Goal: Transaction & Acquisition: Purchase product/service

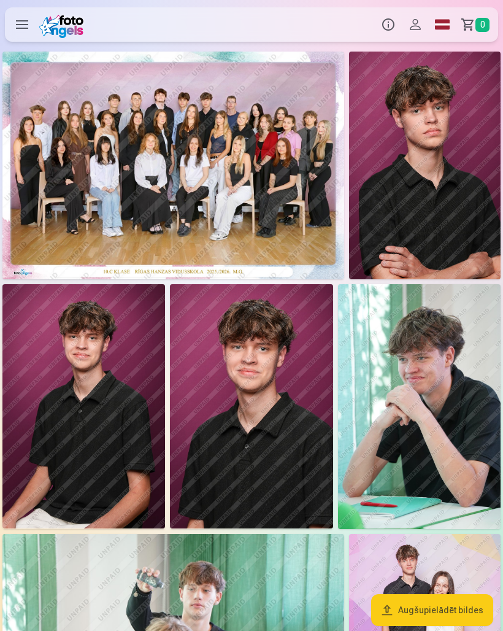
click at [439, 445] on img at bounding box center [419, 406] width 163 height 244
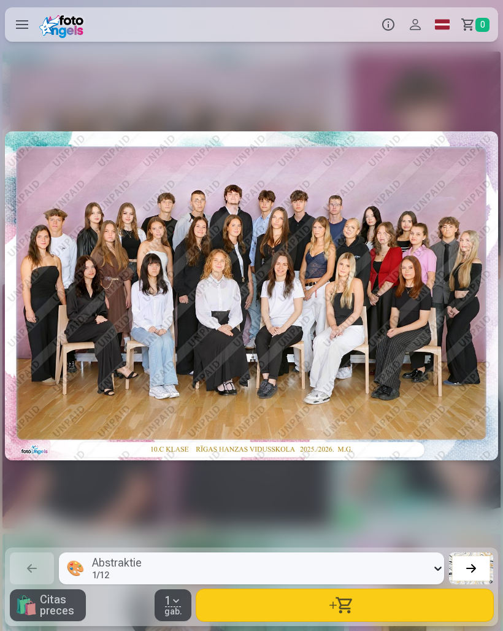
scroll to position [0, 2014]
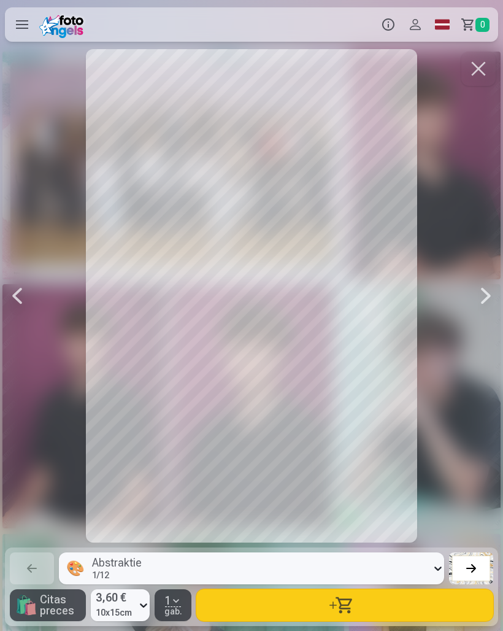
click at [465, 77] on button "button" at bounding box center [479, 69] width 34 height 34
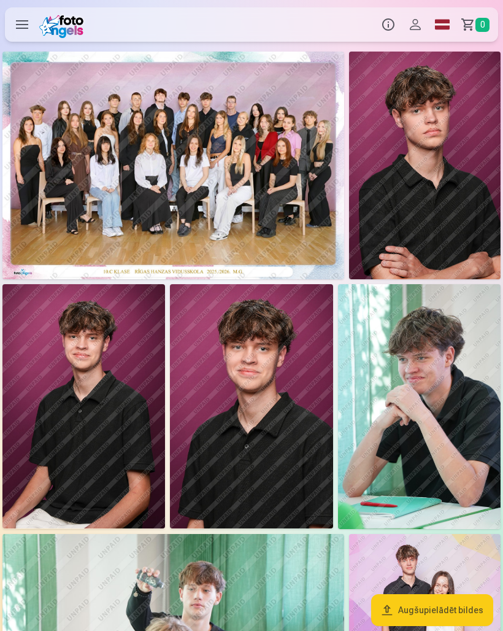
click at [225, 169] on img at bounding box center [173, 166] width 342 height 228
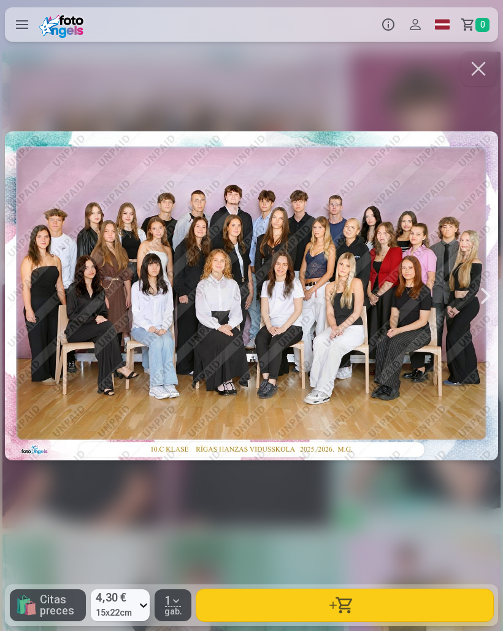
click at [353, 602] on button "button" at bounding box center [344, 605] width 297 height 32
click at [478, 69] on button "button" at bounding box center [479, 69] width 34 height 34
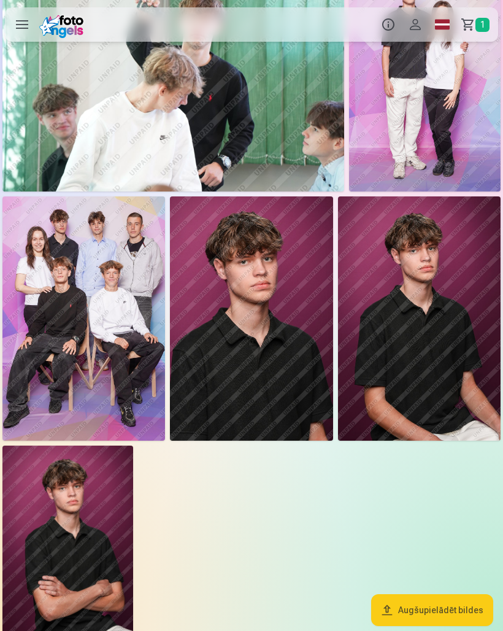
scroll to position [571, 0]
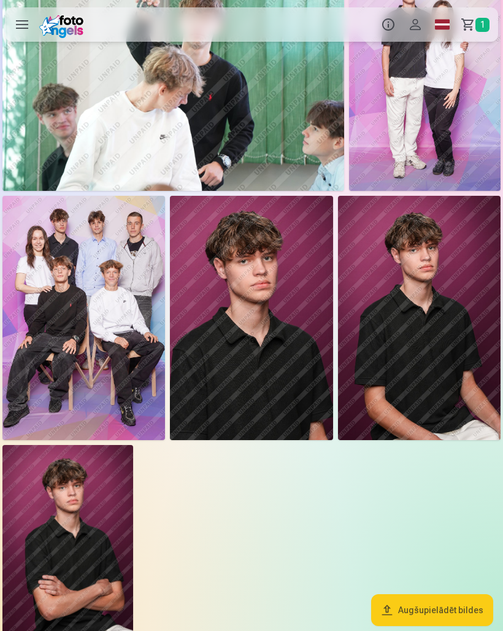
click at [83, 330] on img at bounding box center [83, 318] width 163 height 244
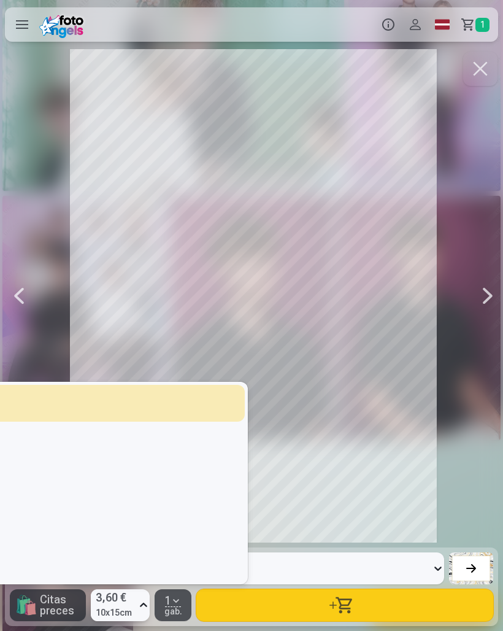
scroll to position [0, 3524]
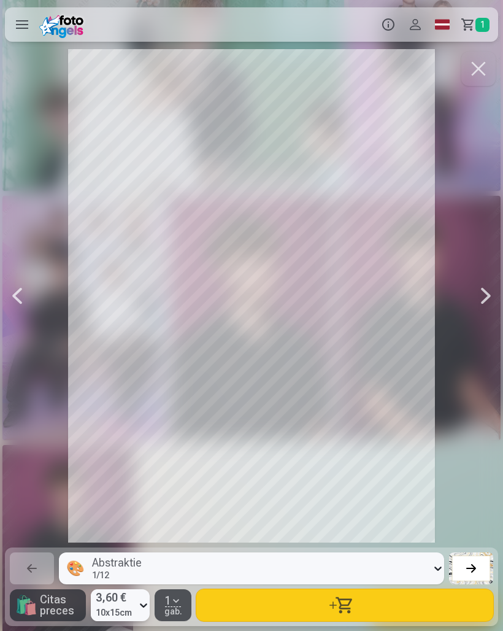
click at [367, 621] on button "button" at bounding box center [344, 605] width 297 height 32
click at [485, 70] on button "button" at bounding box center [479, 69] width 34 height 34
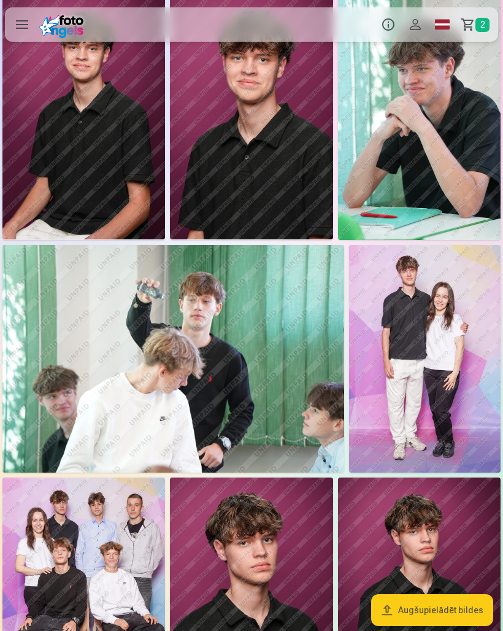
scroll to position [290, 0]
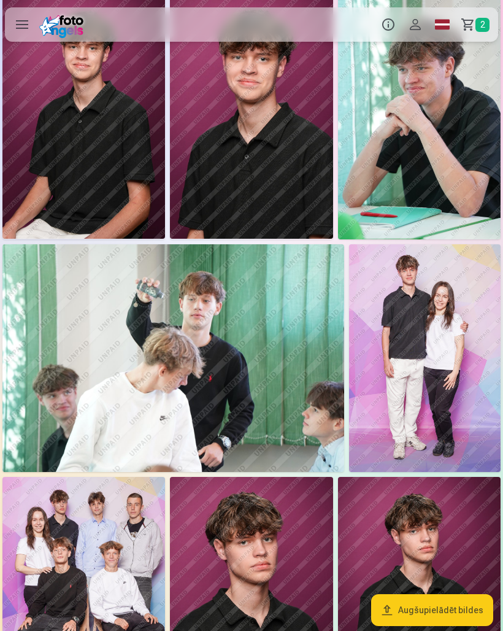
click at [444, 366] on img at bounding box center [425, 358] width 152 height 228
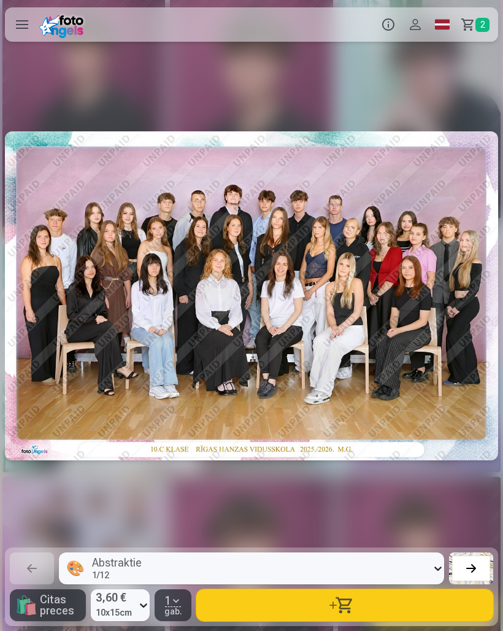
scroll to position [0, 3021]
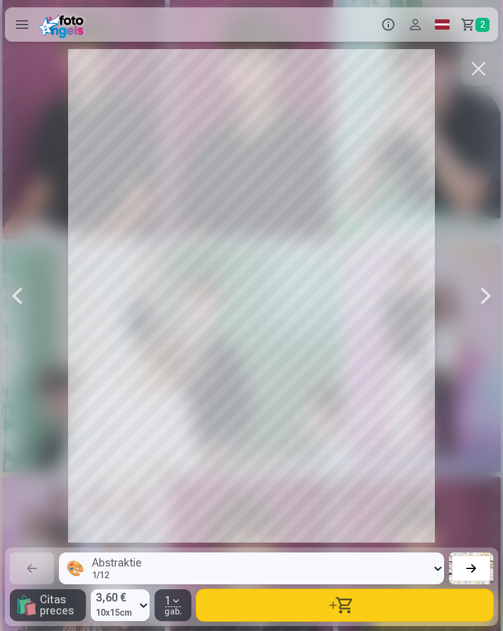
click at [313, 621] on button "button" at bounding box center [344, 605] width 297 height 32
click at [482, 71] on button "button" at bounding box center [479, 69] width 34 height 34
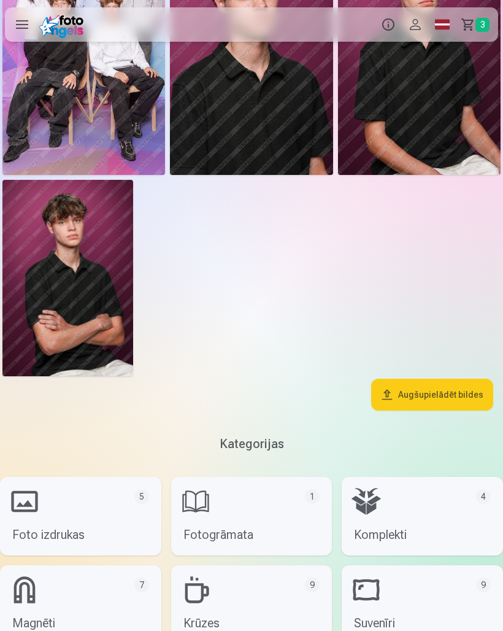
scroll to position [833, 0]
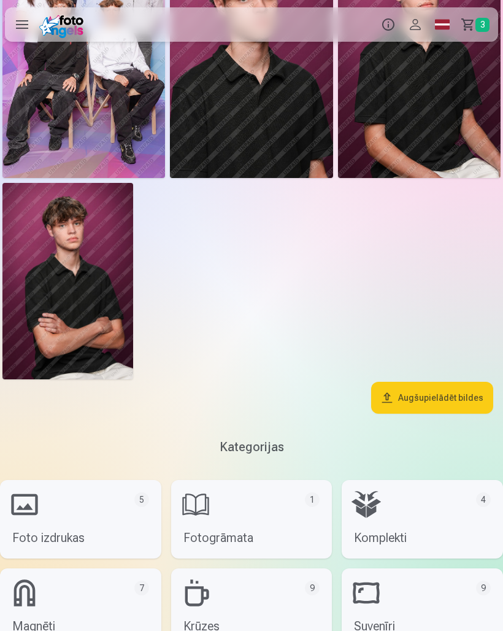
click at [77, 281] on img at bounding box center [67, 281] width 131 height 196
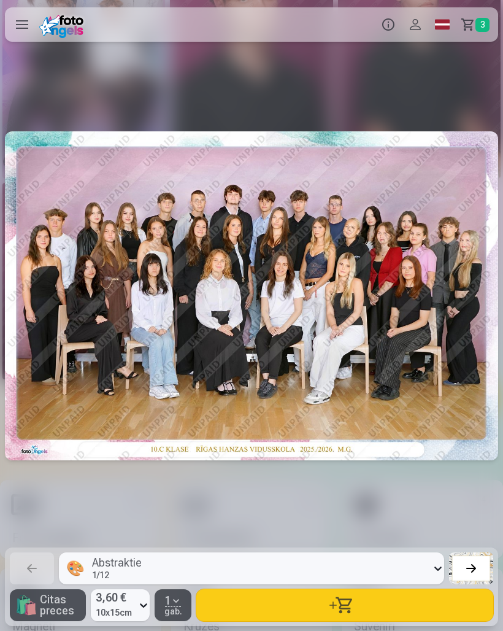
scroll to position [0, 5035]
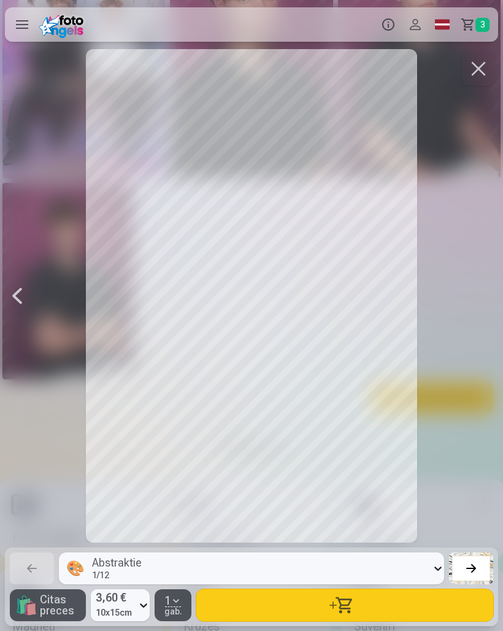
click at [45, 612] on span "Citas preces" at bounding box center [60, 605] width 41 height 22
click at [23, 26] on label at bounding box center [22, 24] width 34 height 34
click at [486, 63] on button "button" at bounding box center [479, 69] width 34 height 34
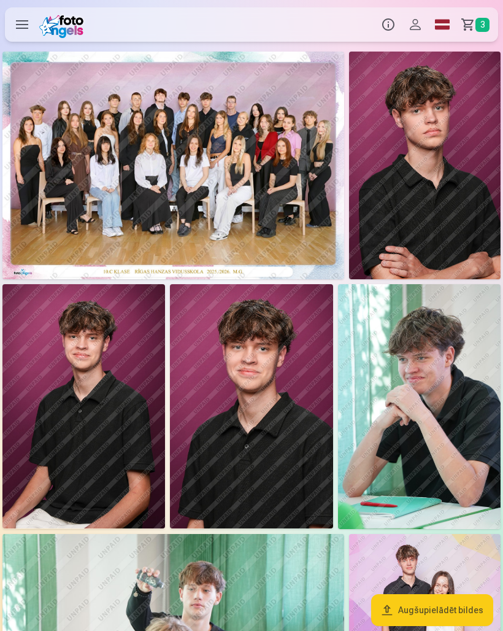
click at [441, 192] on img at bounding box center [425, 166] width 152 height 228
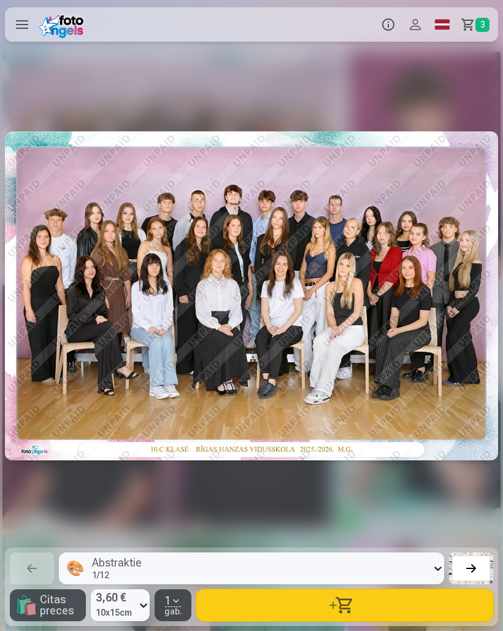
scroll to position [0, 503]
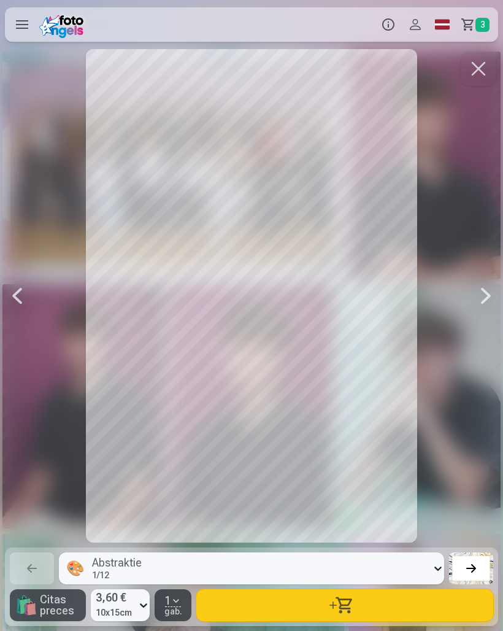
click at [478, 73] on button "button" at bounding box center [479, 69] width 34 height 34
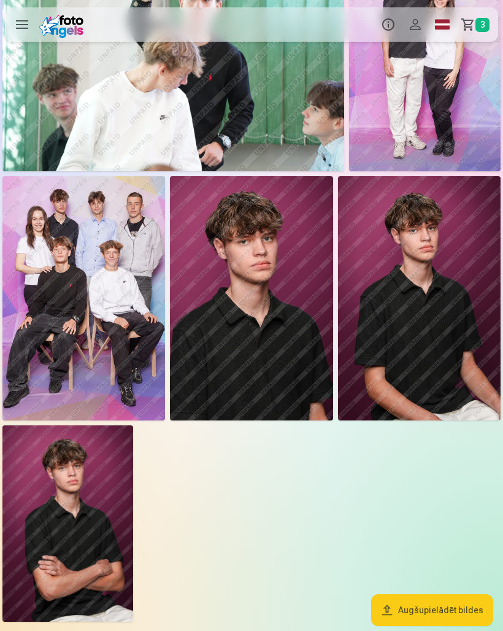
scroll to position [592, 0]
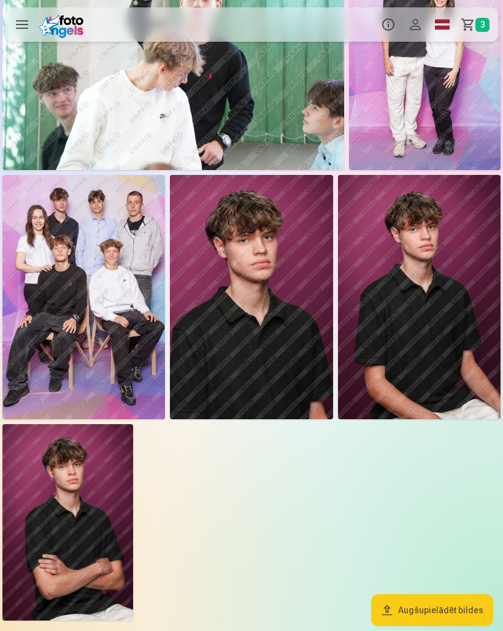
click at [83, 503] on img at bounding box center [67, 522] width 131 height 196
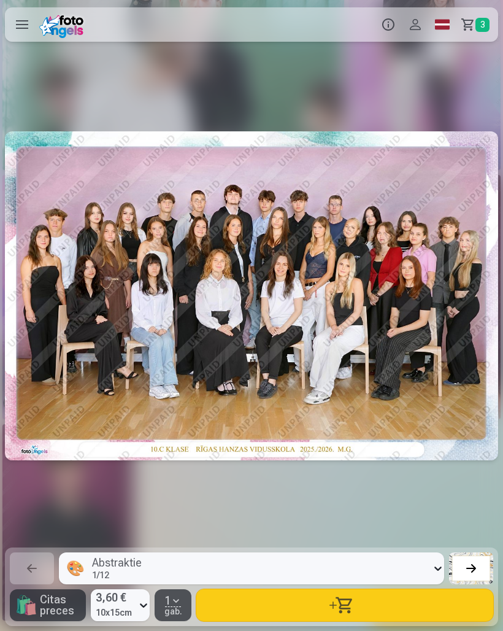
scroll to position [0, 5035]
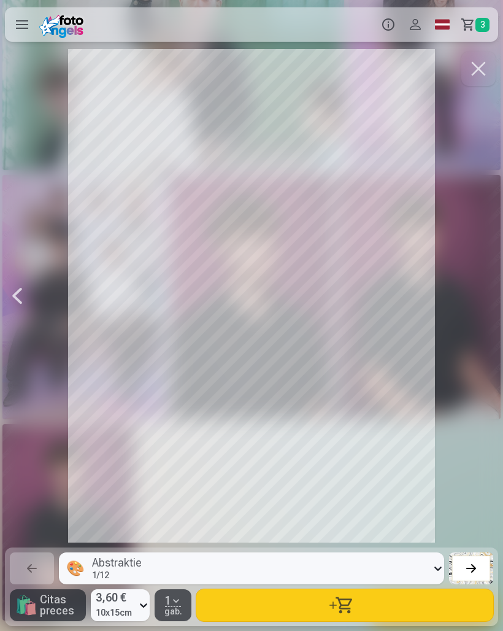
click at [56, 616] on span "Citas preces" at bounding box center [60, 605] width 41 height 22
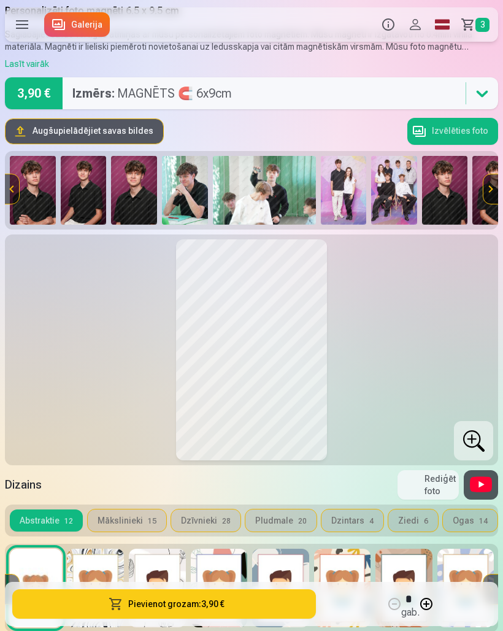
scroll to position [41, 0]
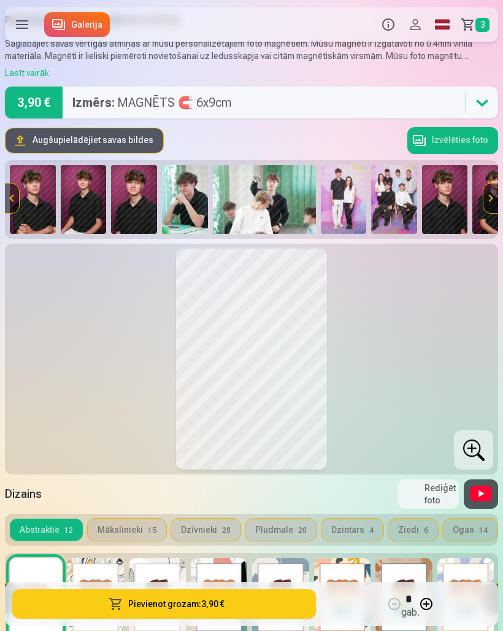
click at [424, 619] on button "button" at bounding box center [426, 603] width 29 height 29
type input "*"
click at [236, 619] on button "Pievienot grozam : 7,80 €" at bounding box center [164, 603] width 304 height 29
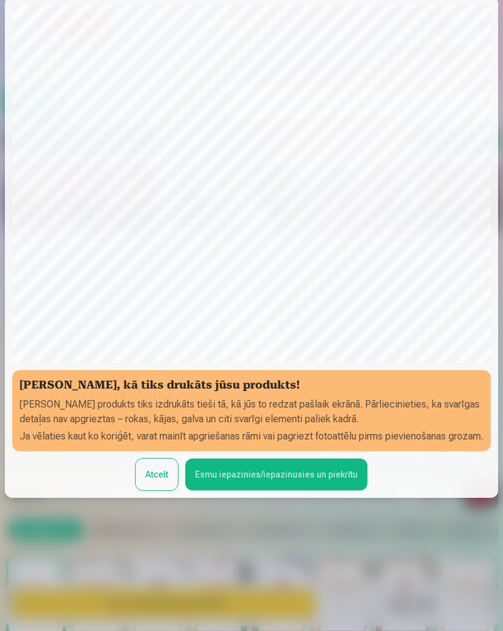
scroll to position [83, 0]
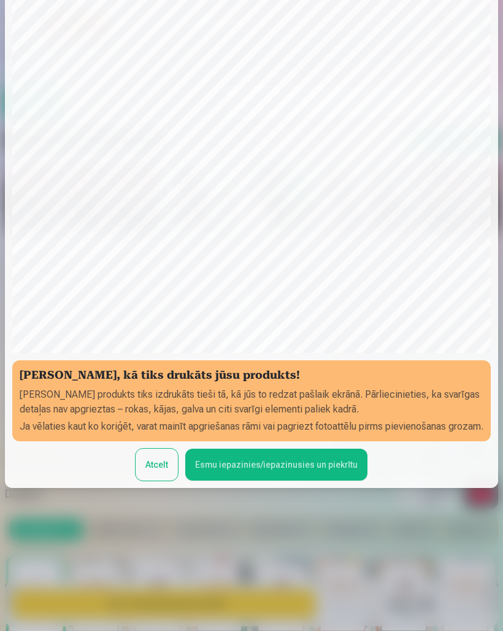
click at [284, 481] on button "Esmu iepazinies/iepazinusies un piekrītu" at bounding box center [276, 465] width 182 height 32
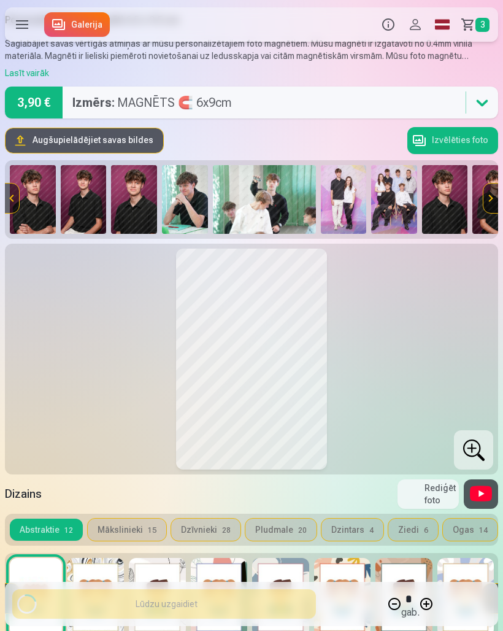
scroll to position [0, 0]
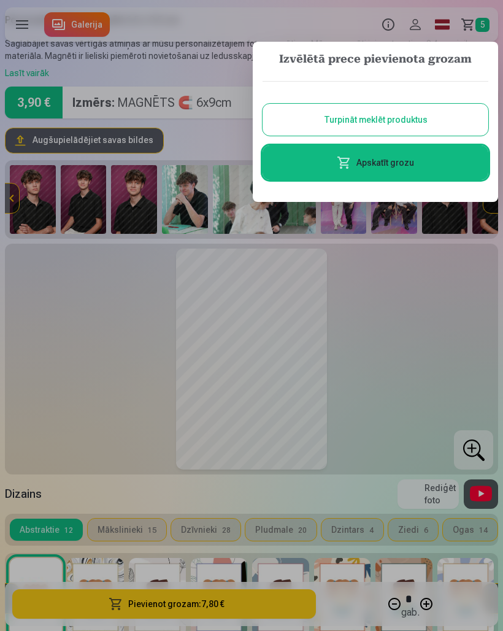
click at [395, 121] on button "Turpināt meklēt produktus" at bounding box center [376, 120] width 226 height 32
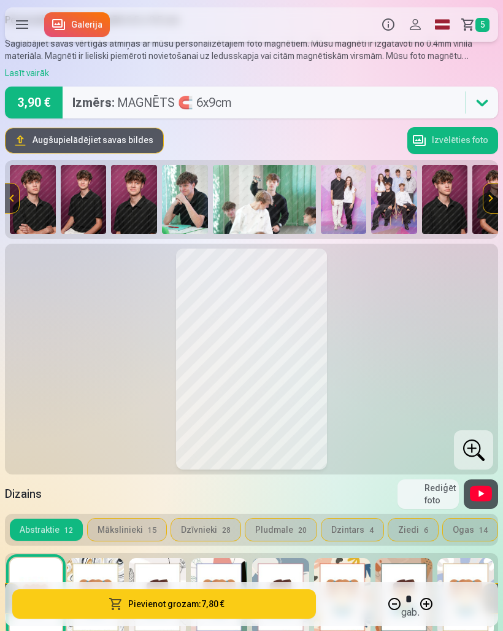
click at [269, 349] on button at bounding box center [252, 359] width 146 height 216
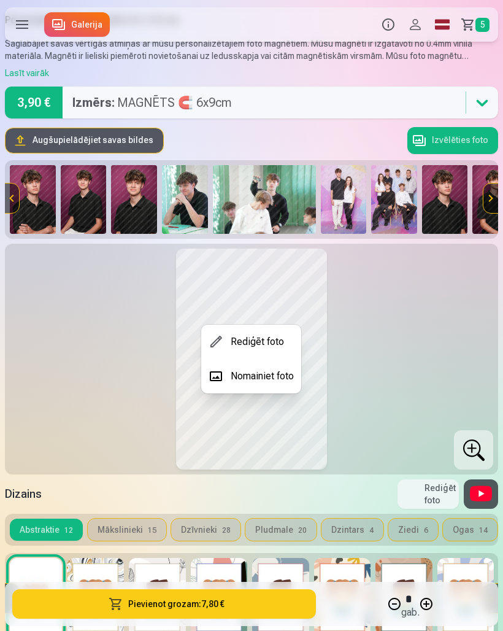
click at [405, 341] on div at bounding box center [251, 315] width 503 height 631
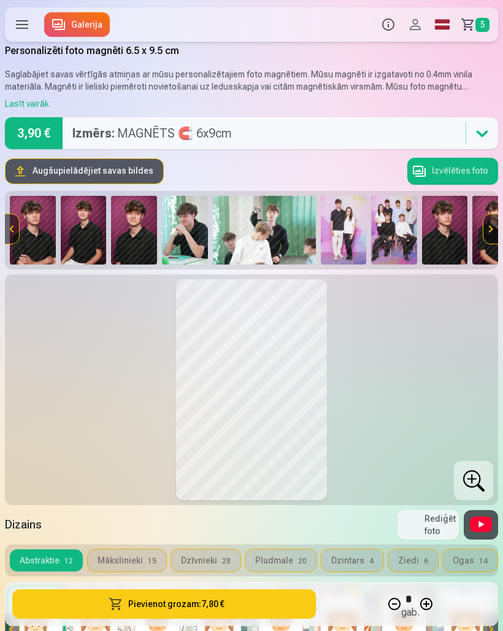
scroll to position [0, 0]
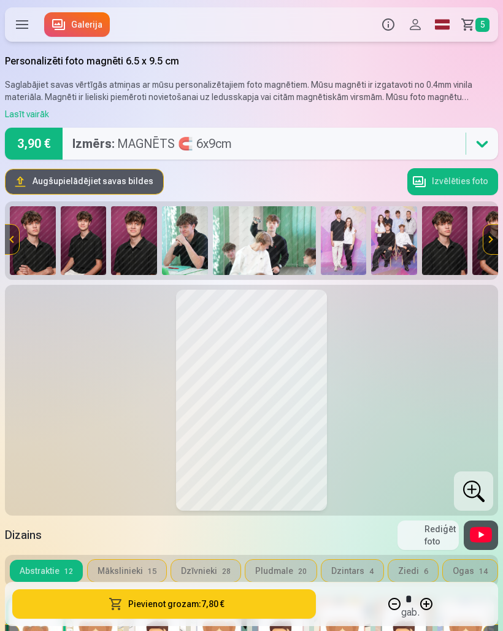
click at [428, 82] on p "Saglabājiet savas vērtīgās atmiņas ar mūsu personalizētajiem foto magnētiem. Mū…" at bounding box center [252, 91] width 494 height 25
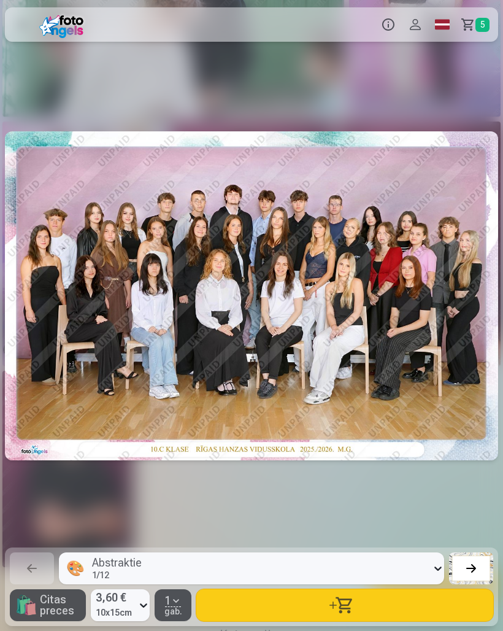
scroll to position [0, 5035]
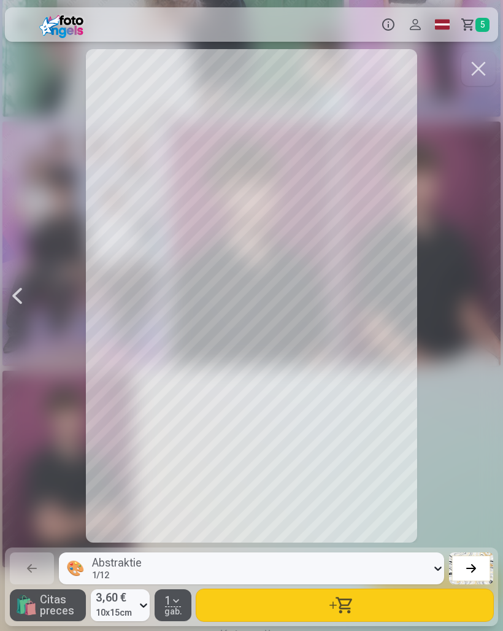
click at [26, 37] on label at bounding box center [22, 24] width 34 height 34
click at [472, 74] on button "button" at bounding box center [479, 69] width 34 height 34
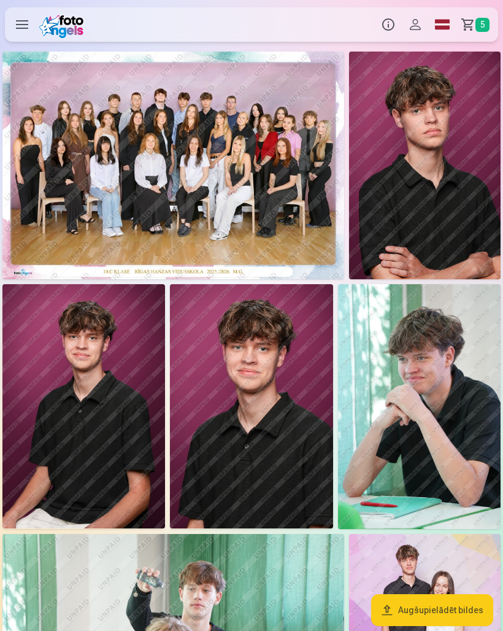
click at [476, 29] on span "5" at bounding box center [483, 25] width 14 height 14
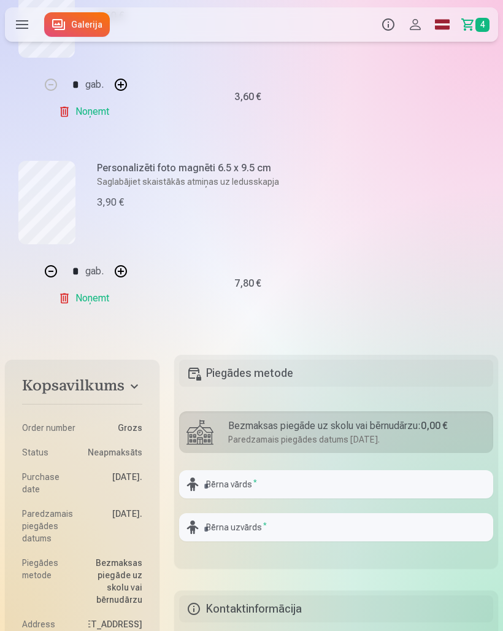
scroll to position [662, 0]
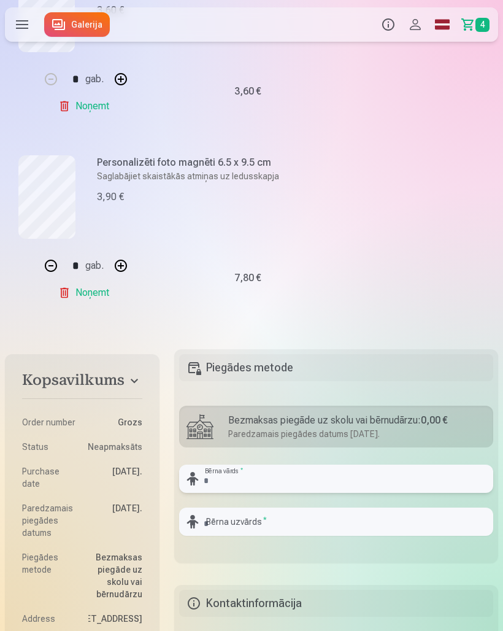
click at [293, 481] on input "text" at bounding box center [336, 479] width 314 height 28
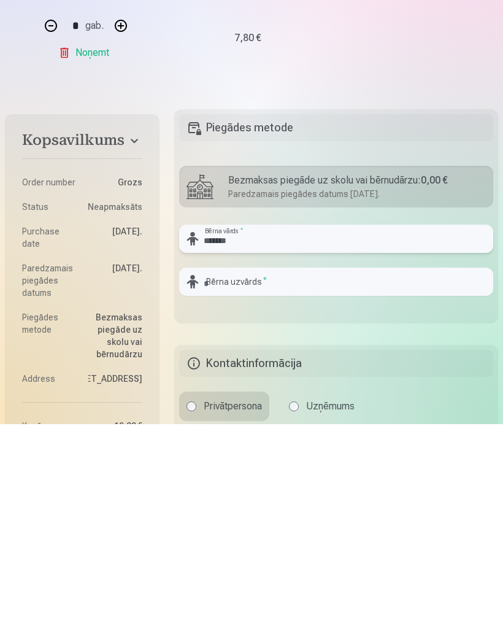
type input "*******"
click at [306, 475] on input "text" at bounding box center [336, 489] width 314 height 28
type input "*"
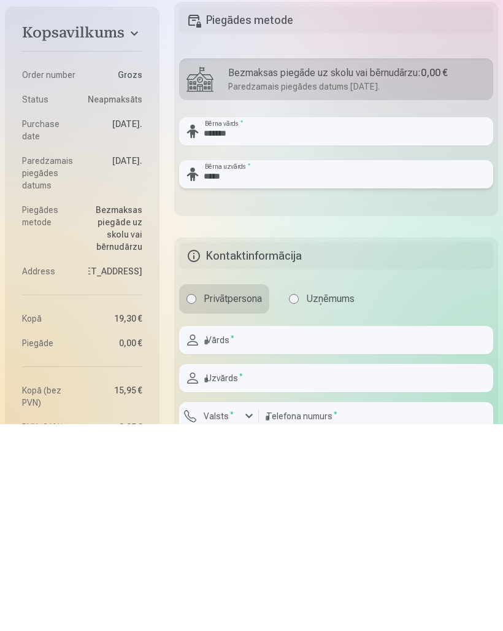
scroll to position [820, 0]
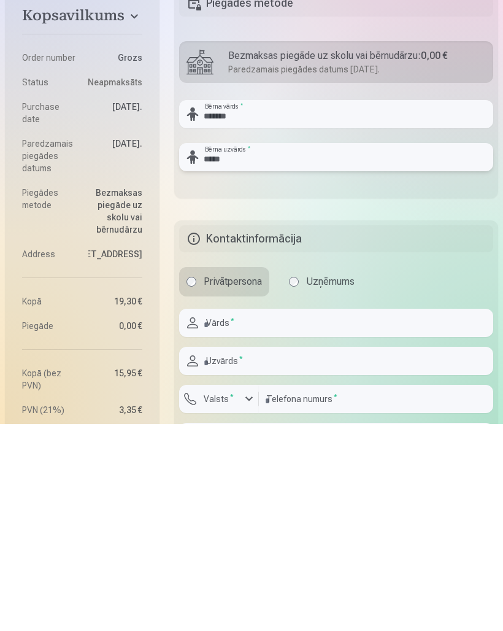
type input "*****"
click at [290, 516] on input "text" at bounding box center [336, 530] width 314 height 28
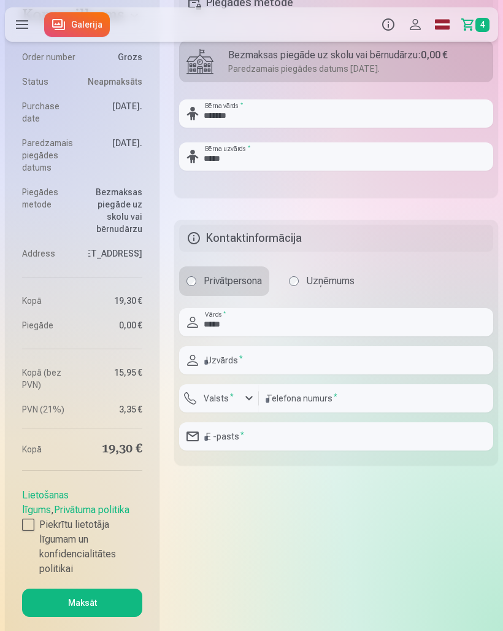
type input "*****"
click at [281, 359] on input "text" at bounding box center [336, 360] width 314 height 28
type input "********"
click at [236, 399] on label "Valsts *" at bounding box center [219, 398] width 40 height 12
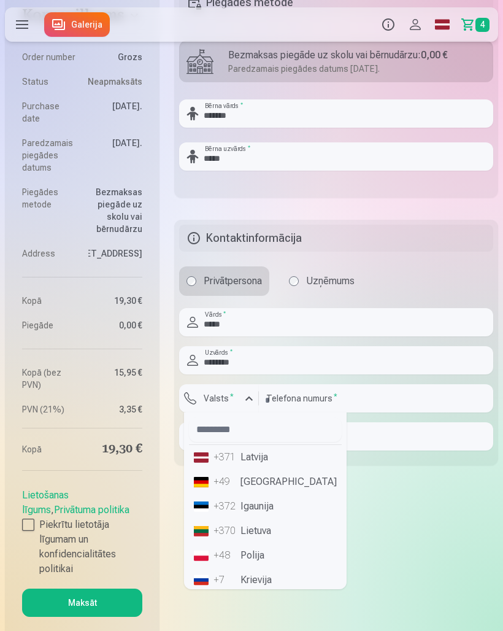
click at [269, 461] on li "+371 Latvija" at bounding box center [265, 457] width 153 height 25
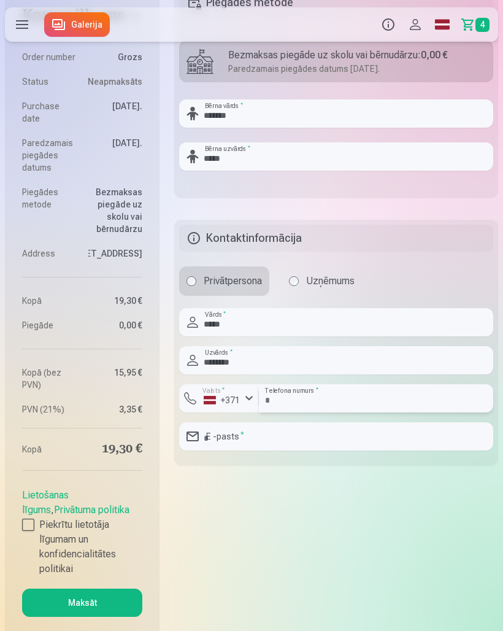
click at [343, 408] on input "number" at bounding box center [376, 398] width 235 height 28
type input "********"
click at [328, 439] on input "email" at bounding box center [336, 437] width 314 height 28
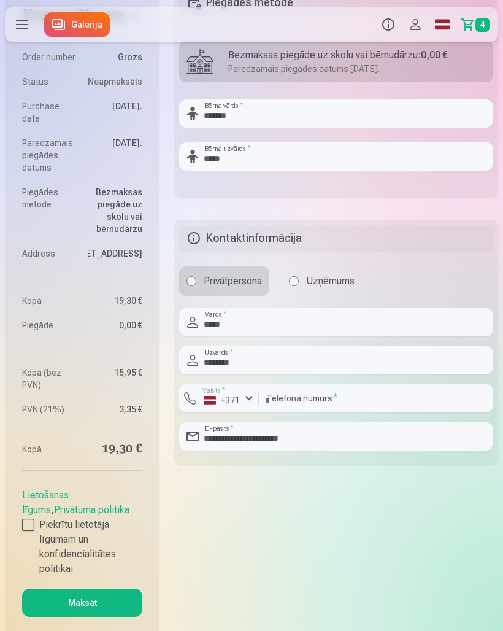
type input "**********"
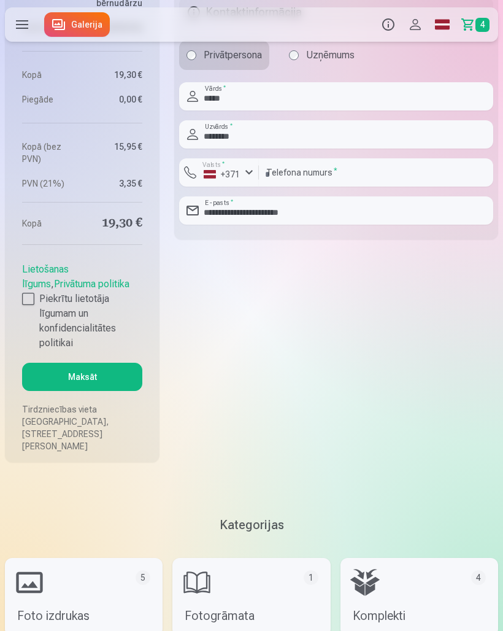
scroll to position [1254, 0]
click at [22, 305] on div at bounding box center [28, 298] width 12 height 12
click at [75, 390] on button "Maksāt" at bounding box center [82, 376] width 120 height 28
